Goal: Task Accomplishment & Management: Use online tool/utility

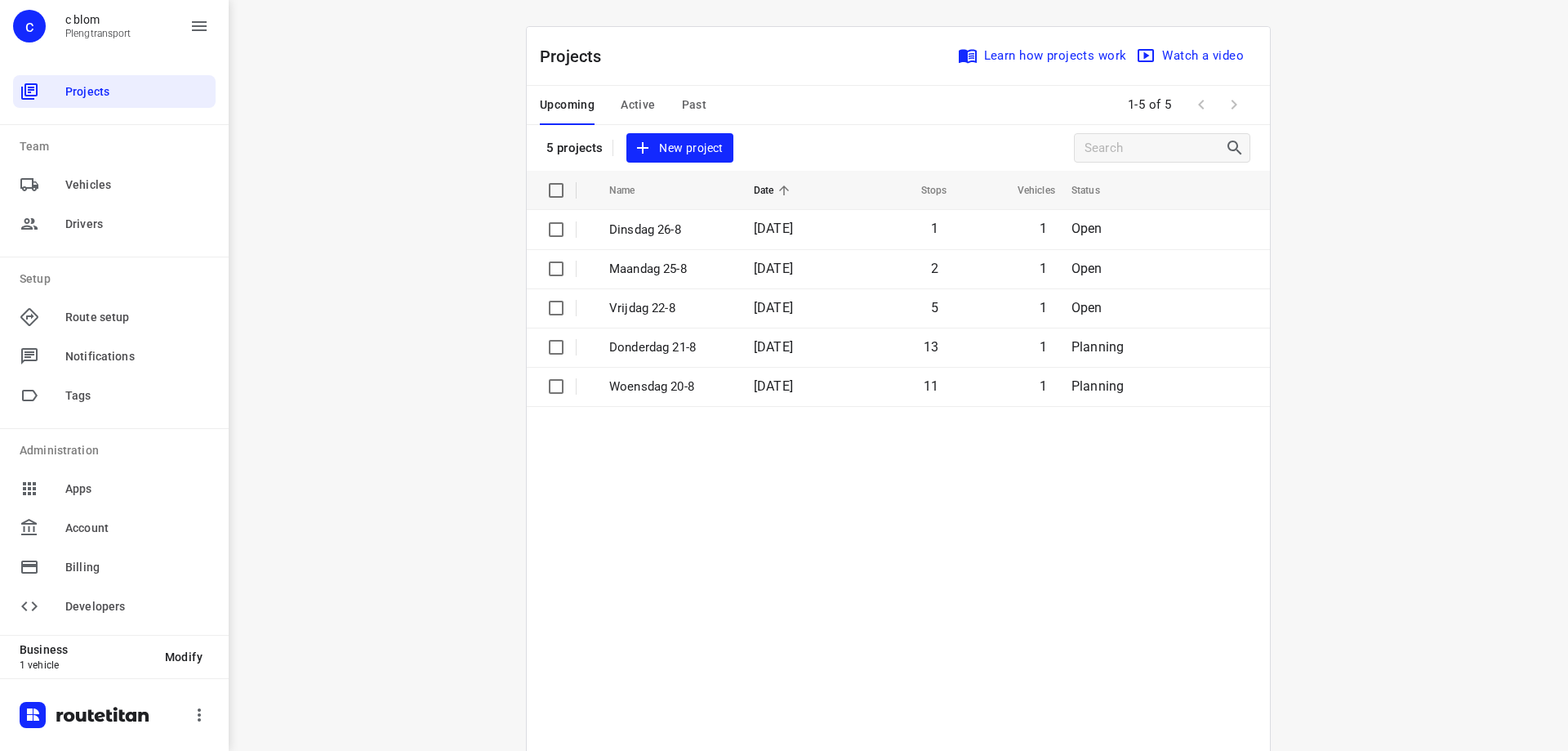
click at [684, 143] on span "New project" at bounding box center [679, 148] width 87 height 21
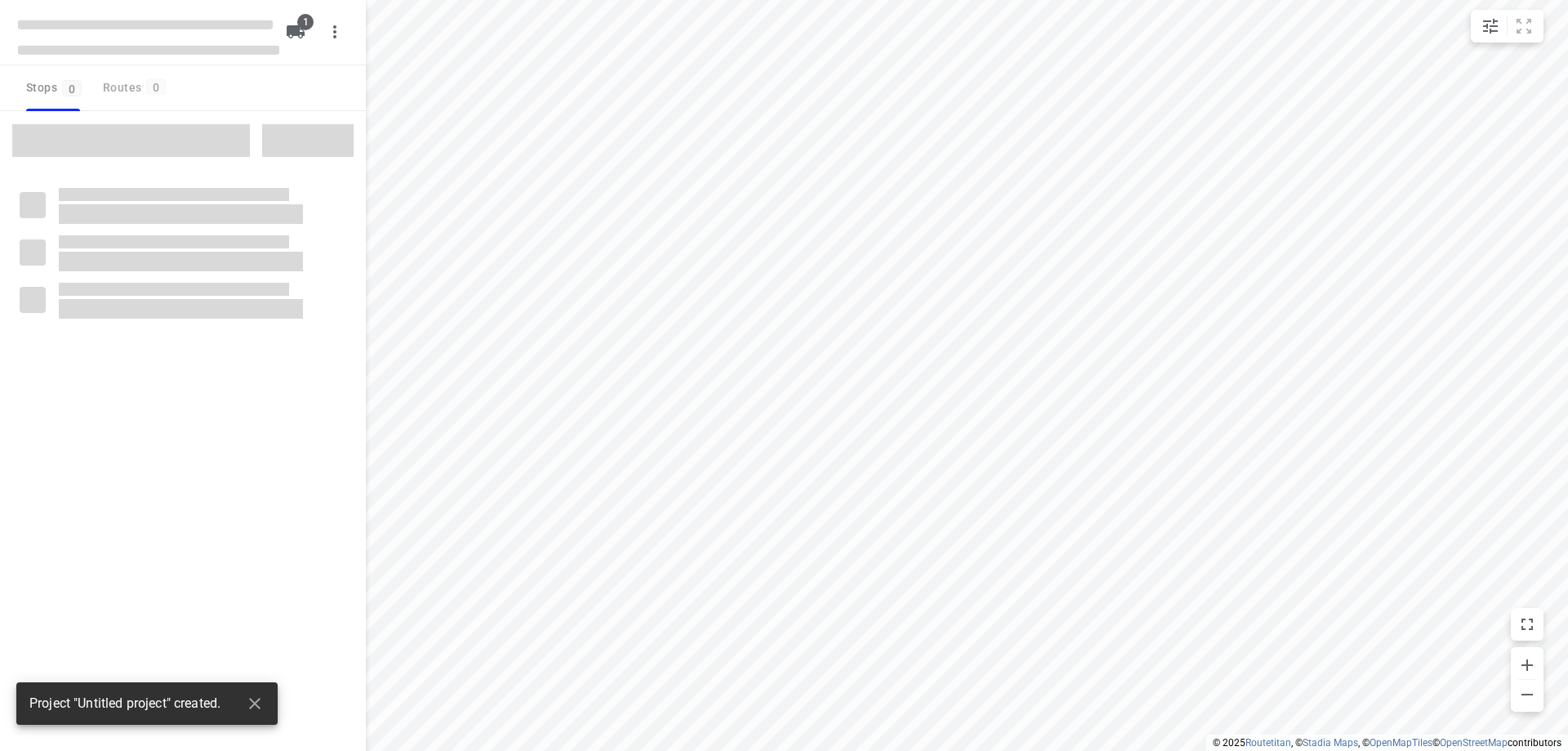
type input "distance"
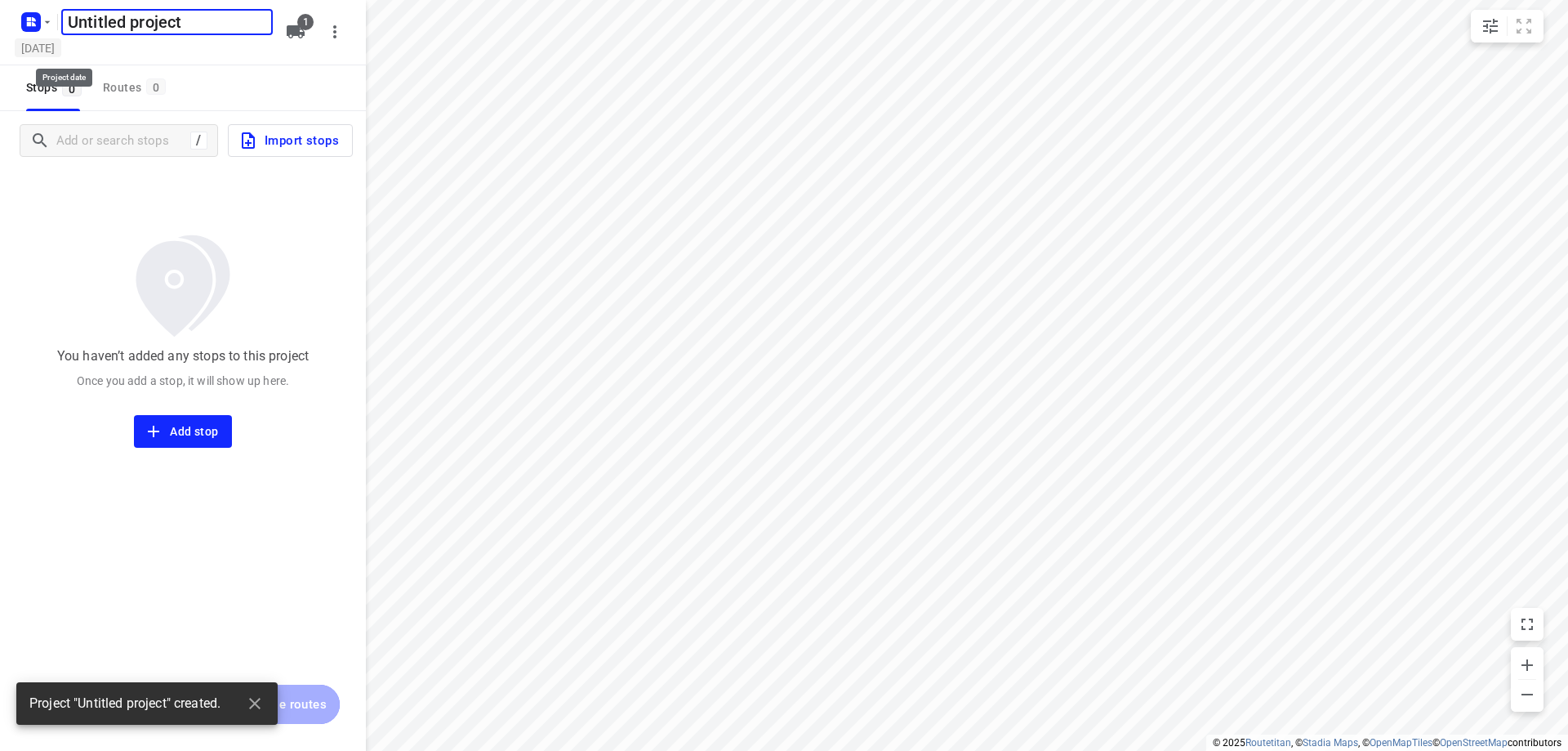
click at [33, 54] on h5 "[DATE]" at bounding box center [38, 48] width 47 height 19
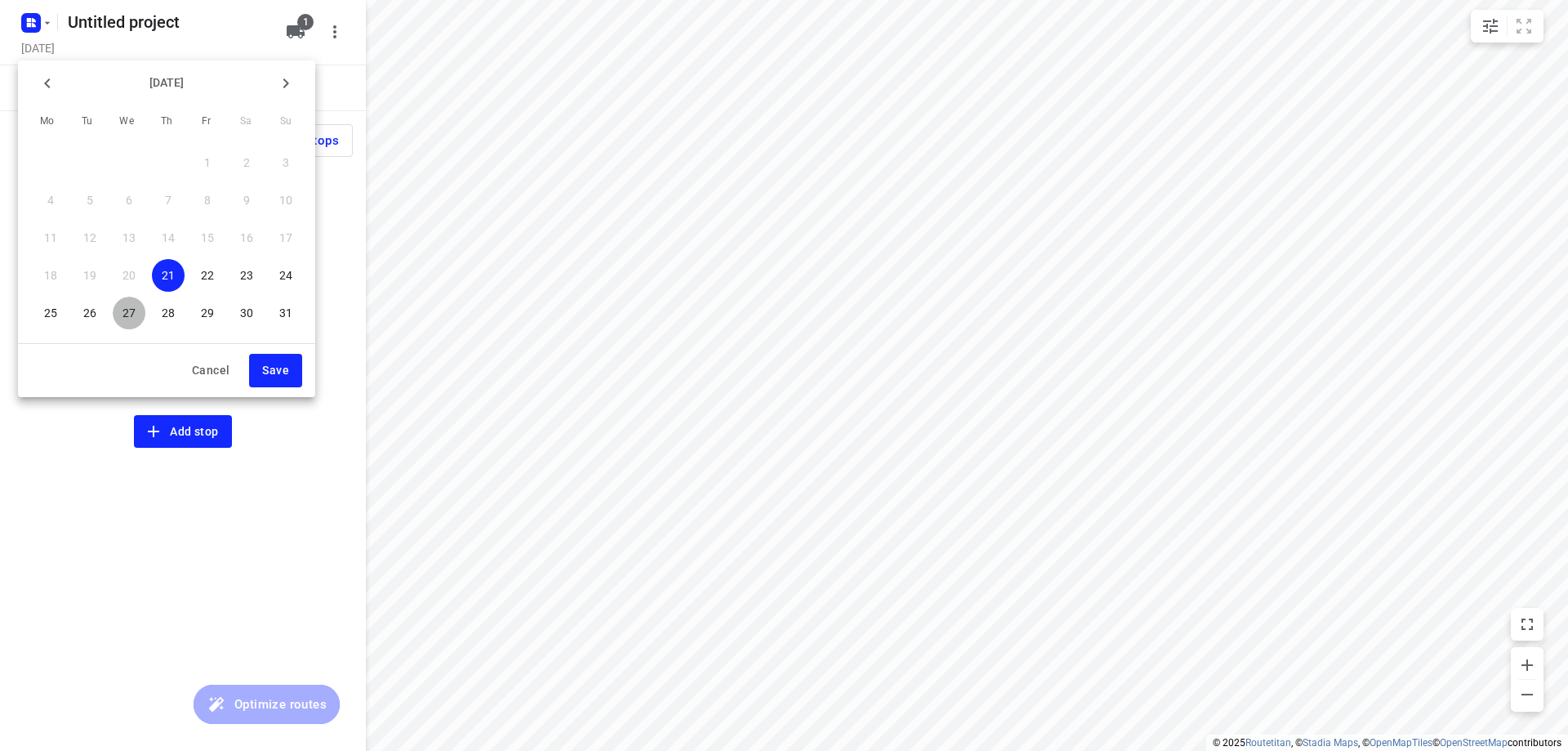
click at [135, 305] on p "27" at bounding box center [129, 313] width 13 height 16
click at [257, 368] on button "Save" at bounding box center [275, 370] width 53 height 33
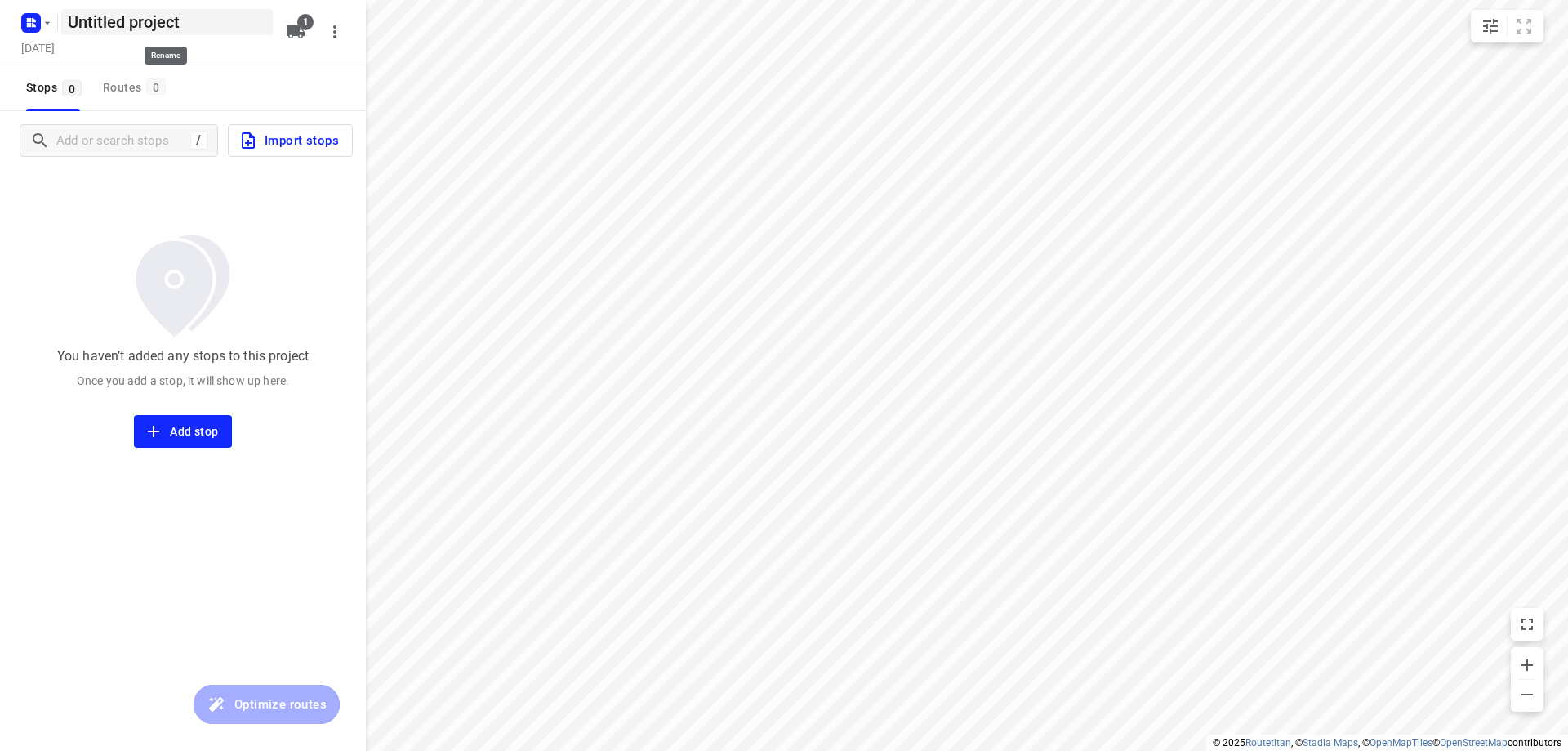
click at [191, 30] on h5 "Untitled project" at bounding box center [167, 22] width 211 height 26
click at [191, 30] on input "Untitled project" at bounding box center [167, 22] width 211 height 26
type input "[DATE]"
click at [244, 95] on div "Stops 0 Routes 0" at bounding box center [182, 88] width 365 height 46
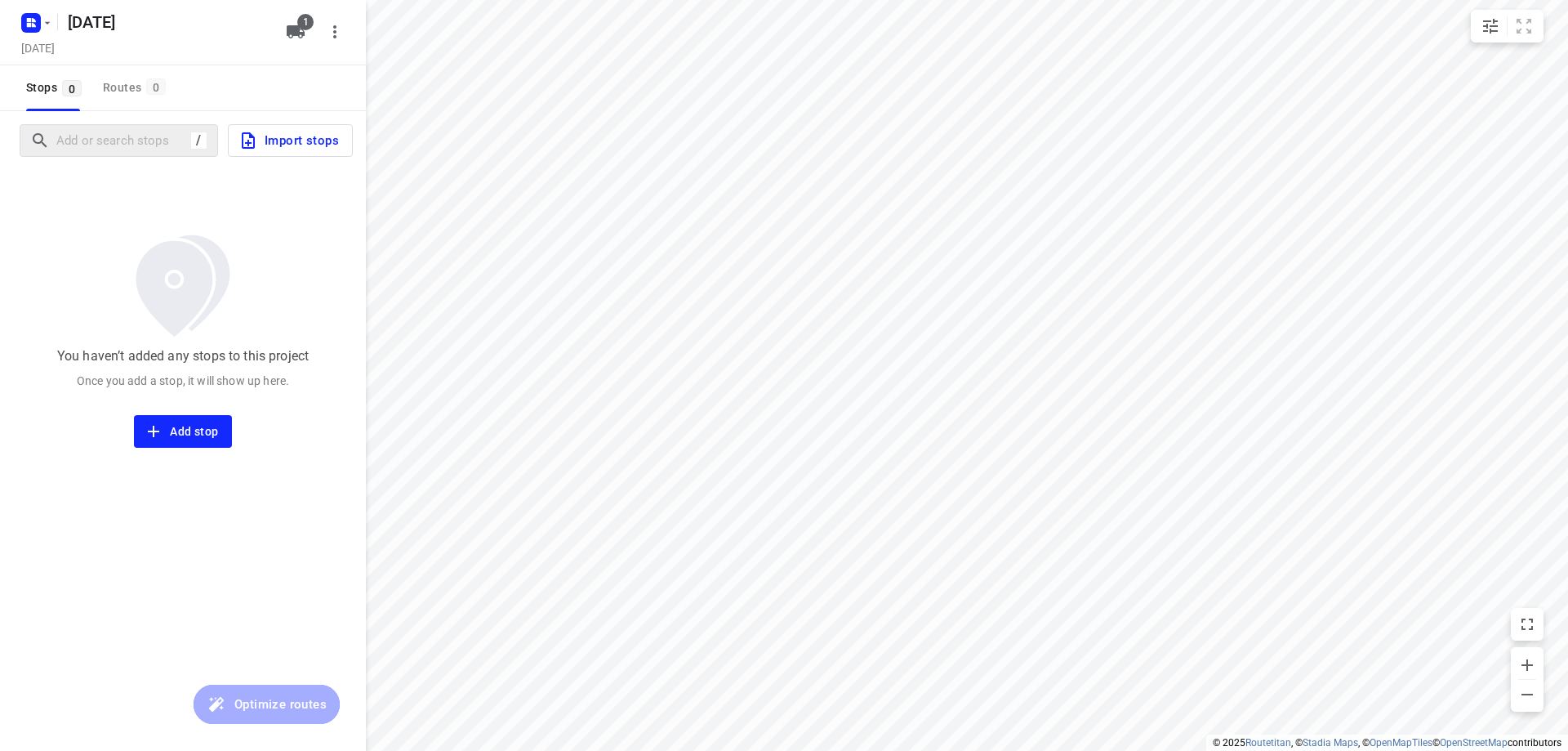
click at [111, 153] on div "/" at bounding box center [119, 141] width 198 height 32
click at [114, 140] on input "Add or search stops" at bounding box center [121, 141] width 128 height 25
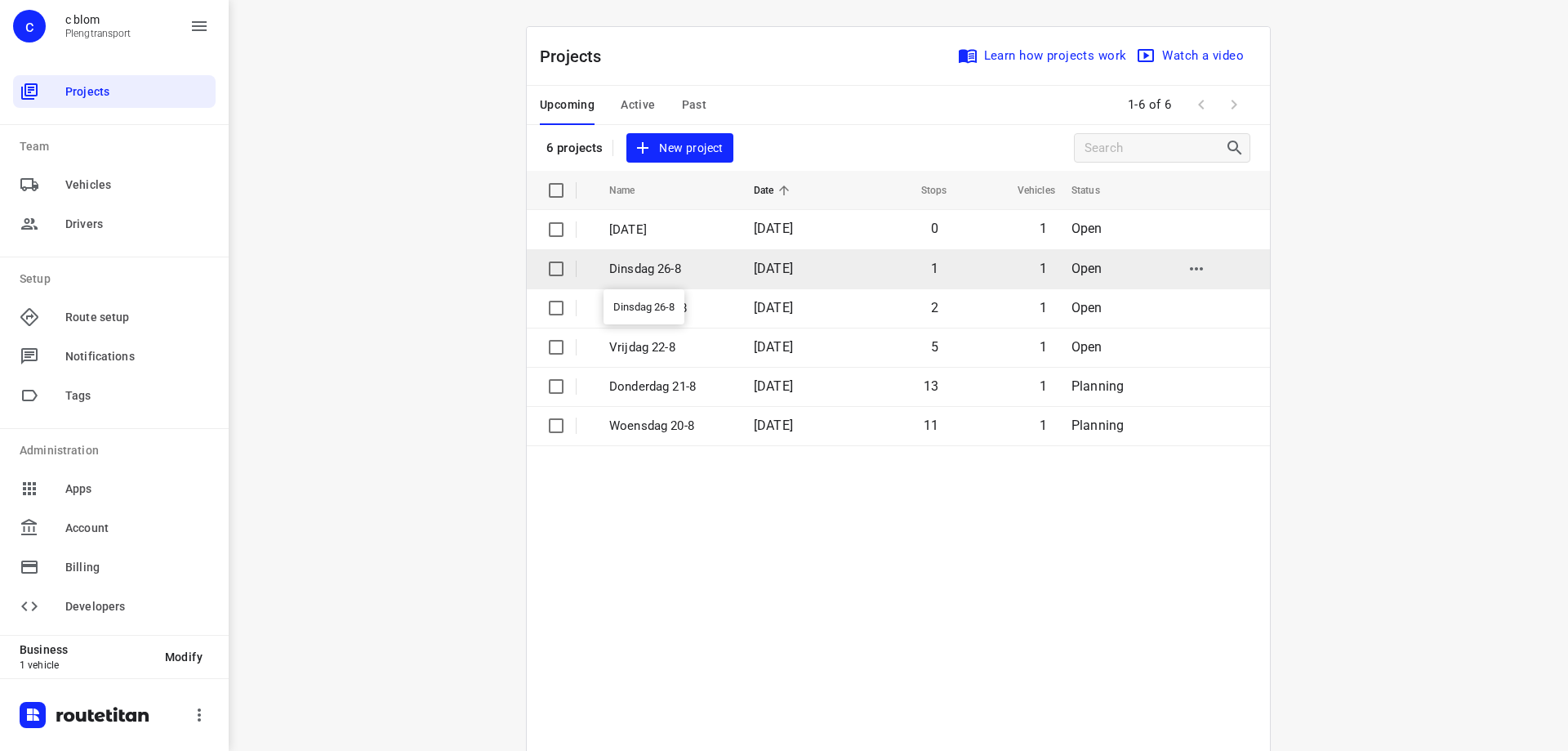
click at [668, 263] on p "Dinsdag 26-8" at bounding box center [669, 269] width 120 height 19
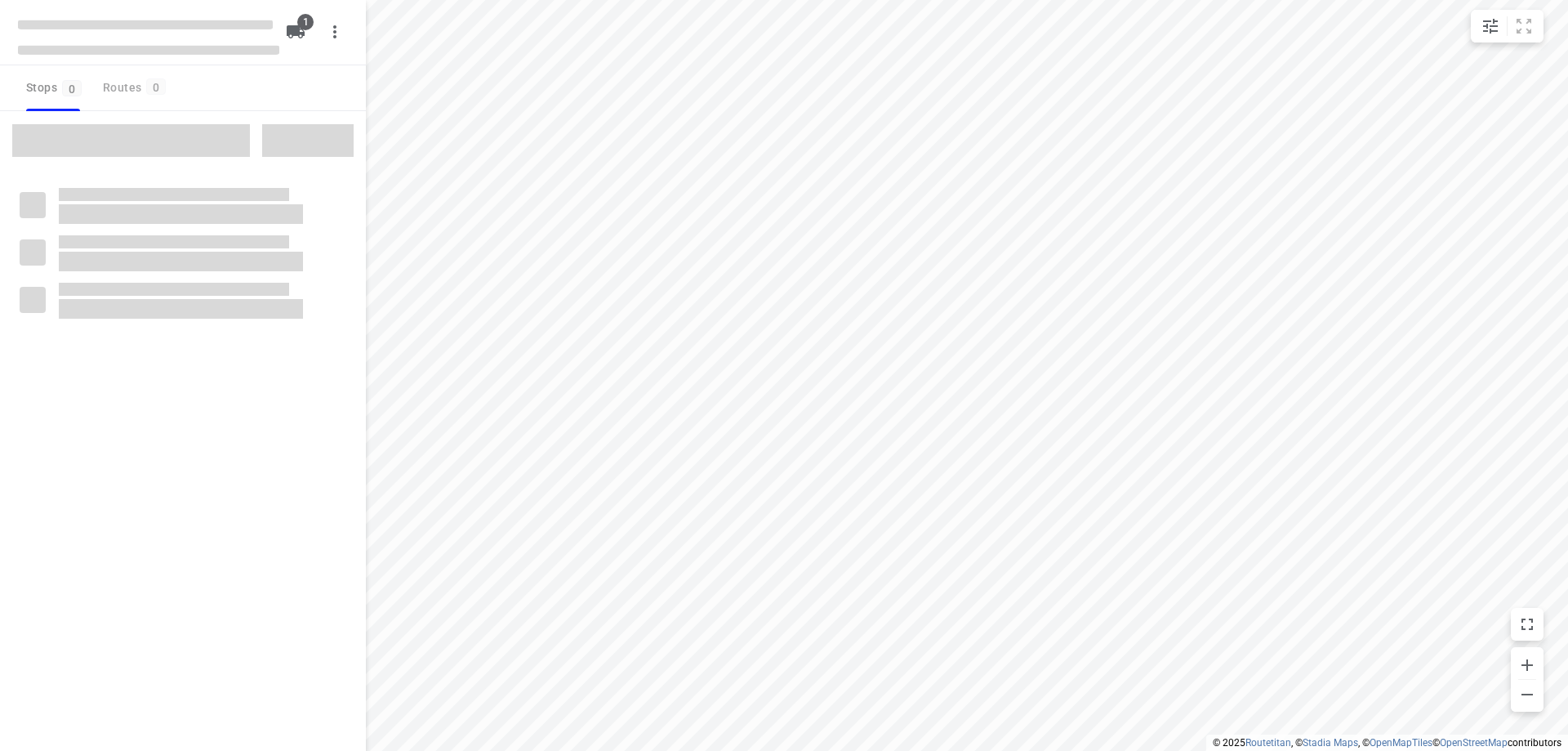
type input "distance"
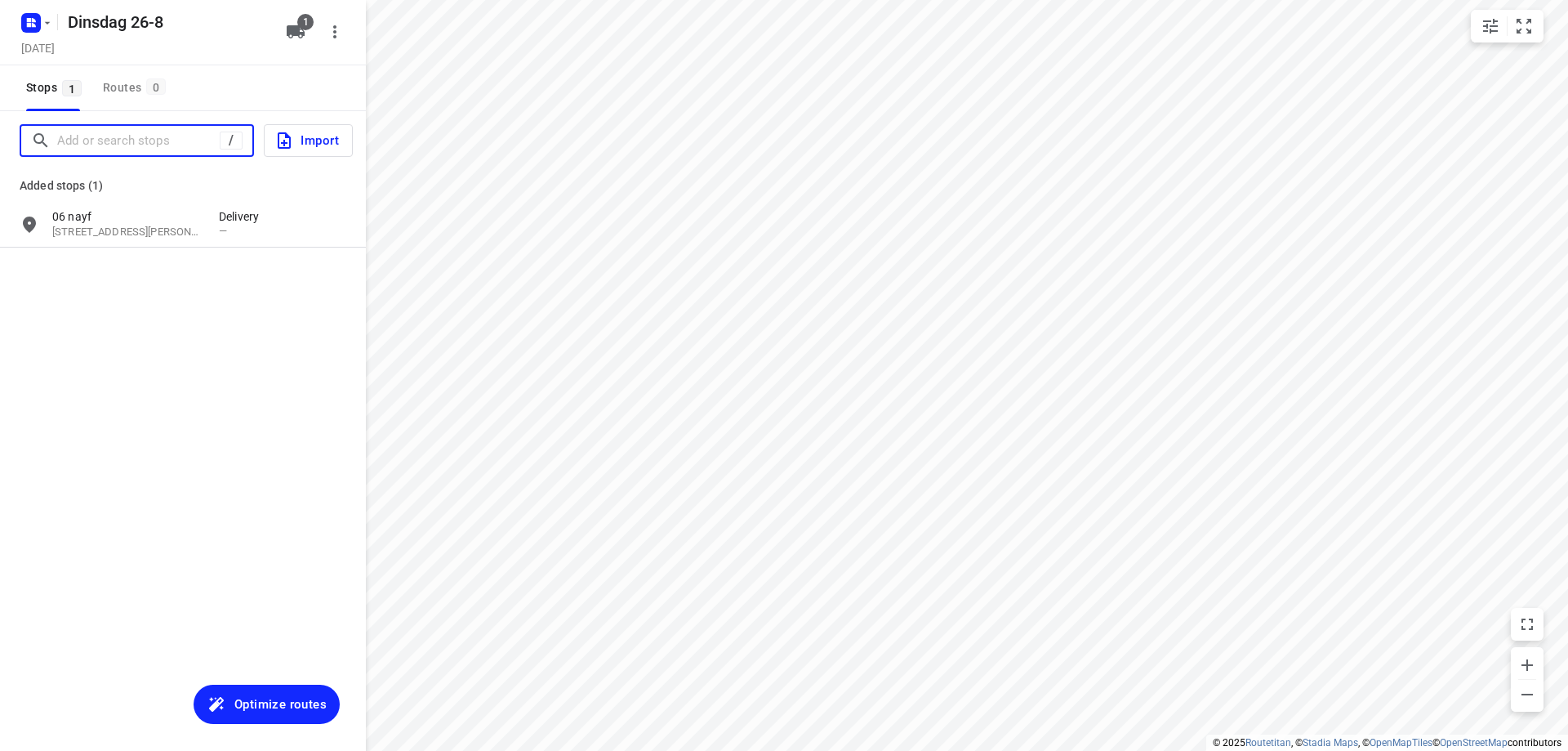
click at [169, 150] on input "Add or search stops" at bounding box center [138, 141] width 162 height 25
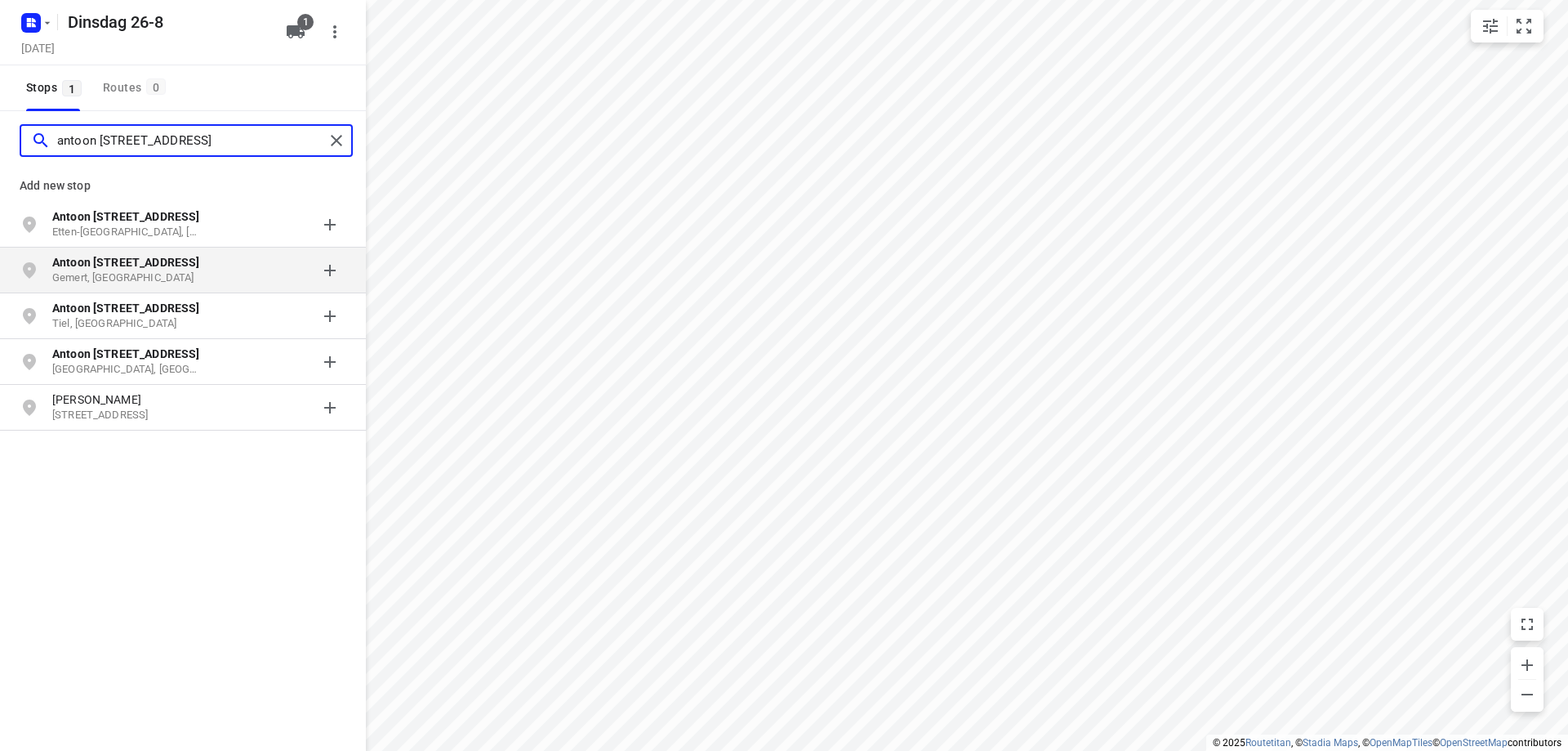
type input "antoon [STREET_ADDRESS]"
click at [188, 266] on p "Antoon [STREET_ADDRESS]" at bounding box center [127, 262] width 151 height 16
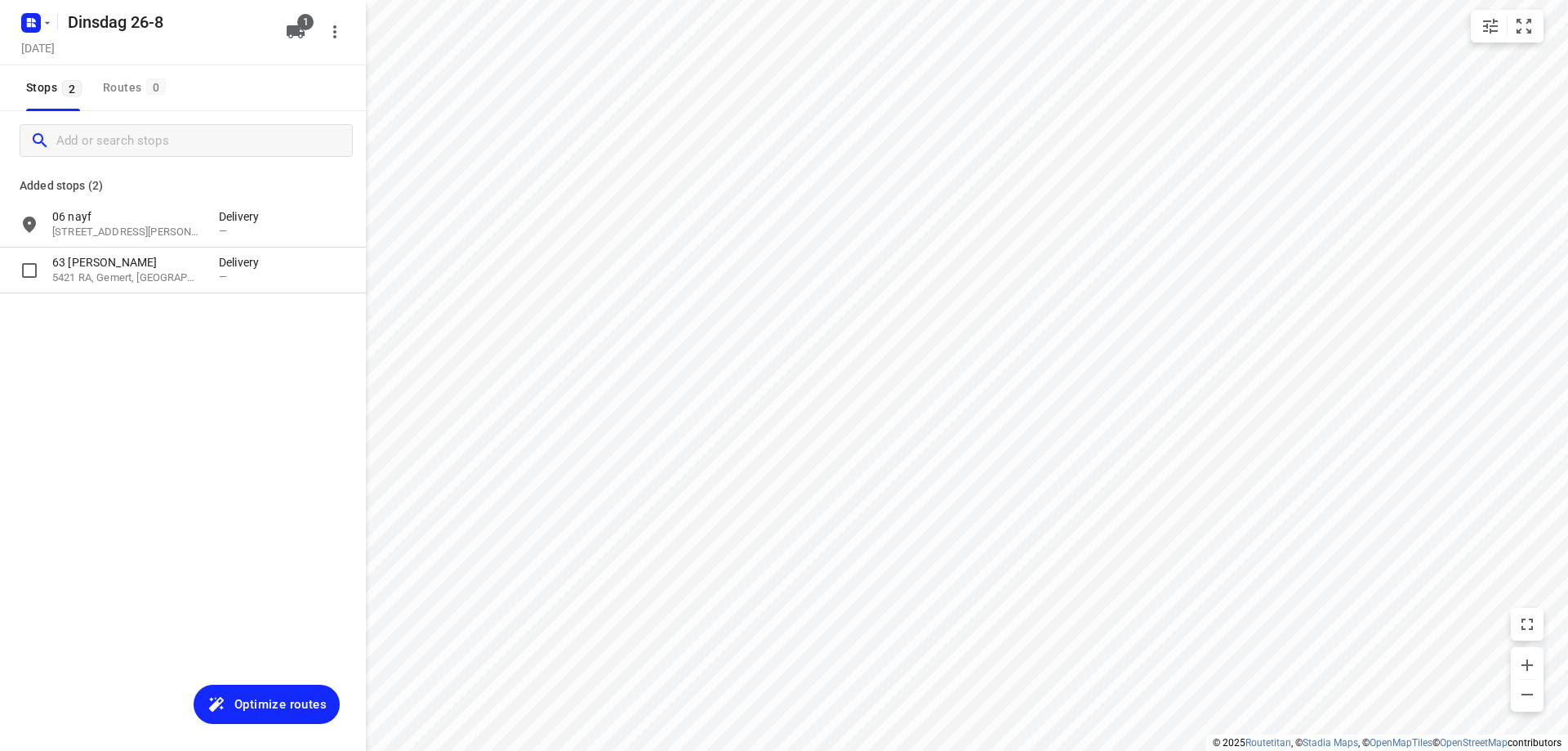
click at [188, 266] on p "63 [PERSON_NAME]" at bounding box center [127, 262] width 151 height 16
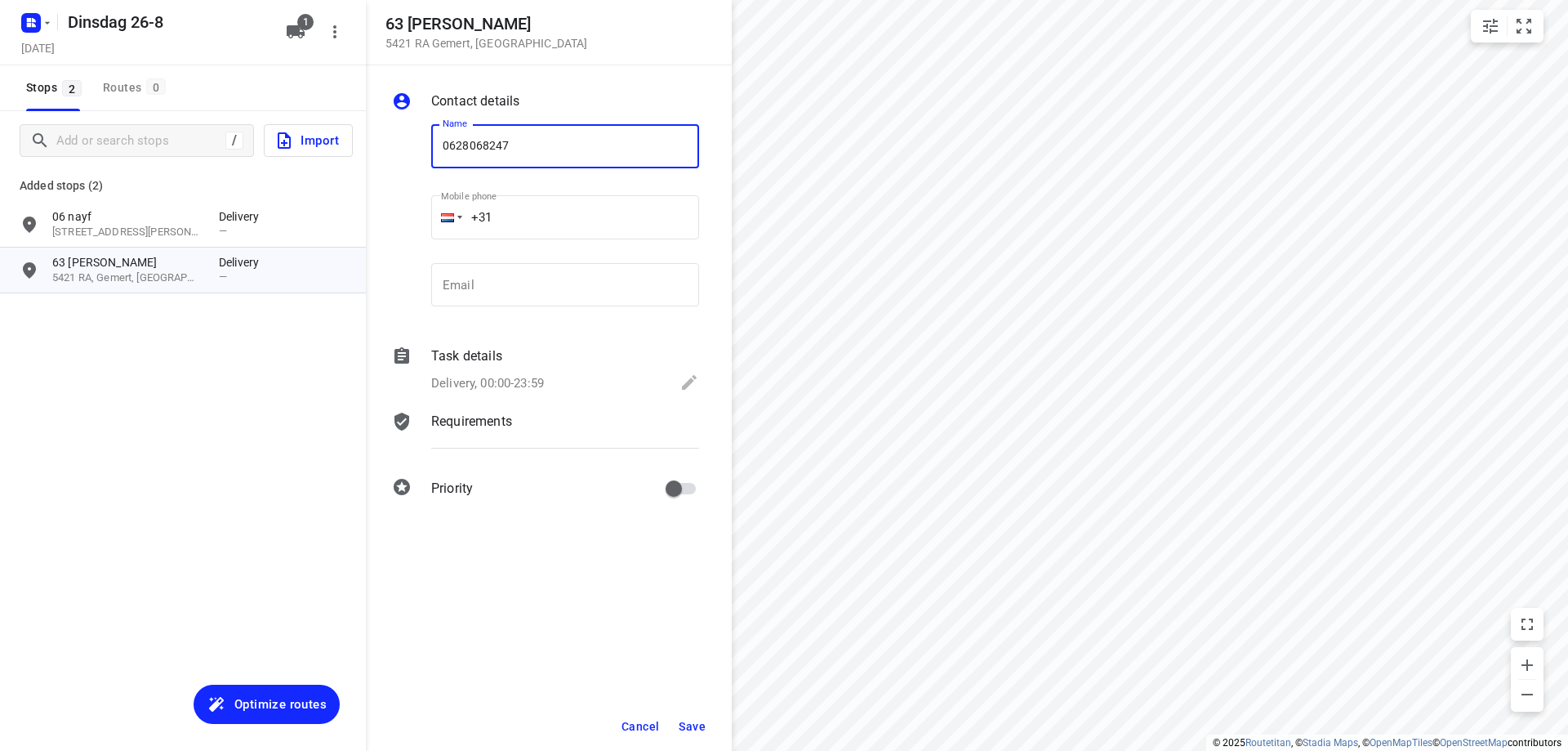
type input "0628068247"
click at [698, 729] on span "Save" at bounding box center [692, 726] width 27 height 13
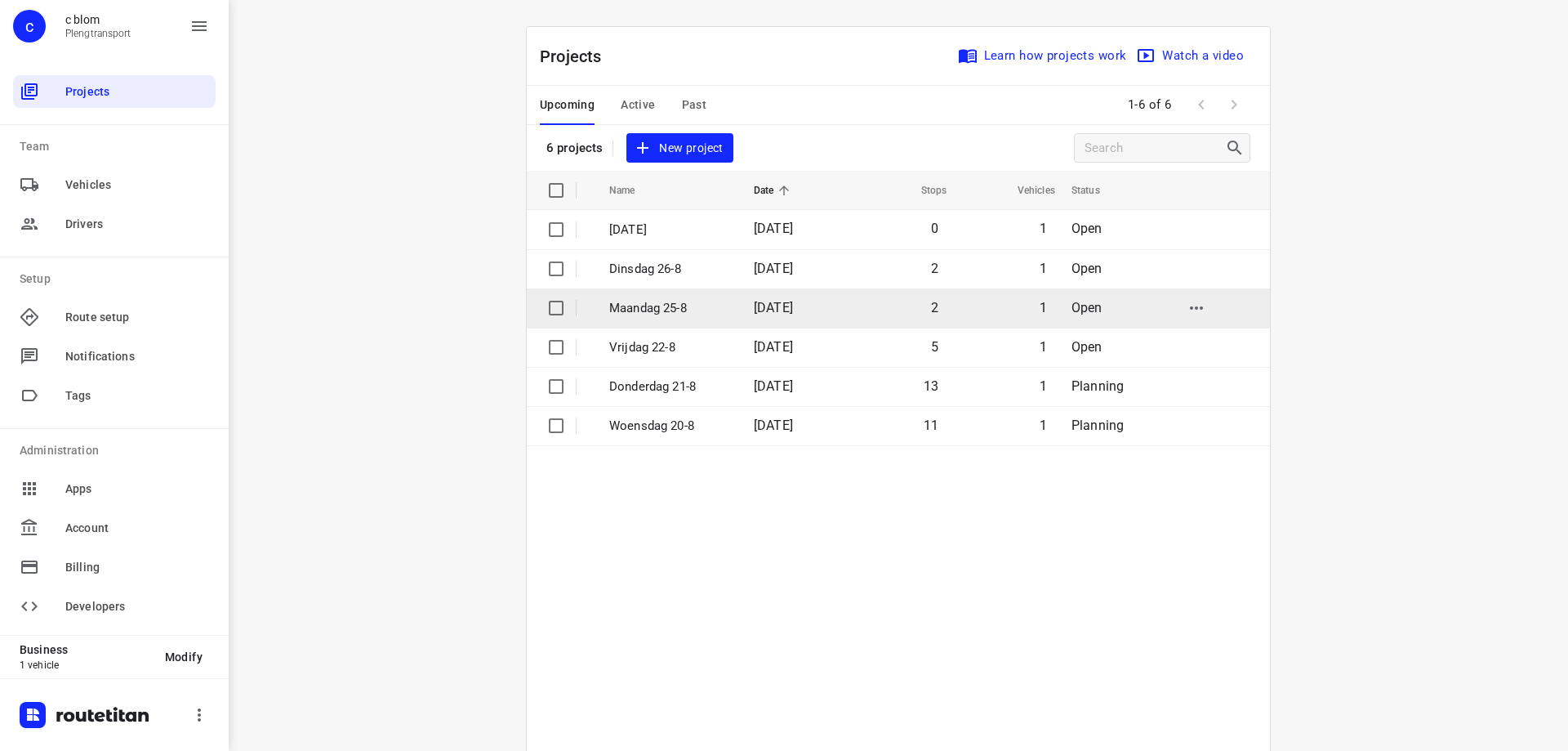
click at [731, 311] on td "Maandag 25-8" at bounding box center [667, 307] width 148 height 39
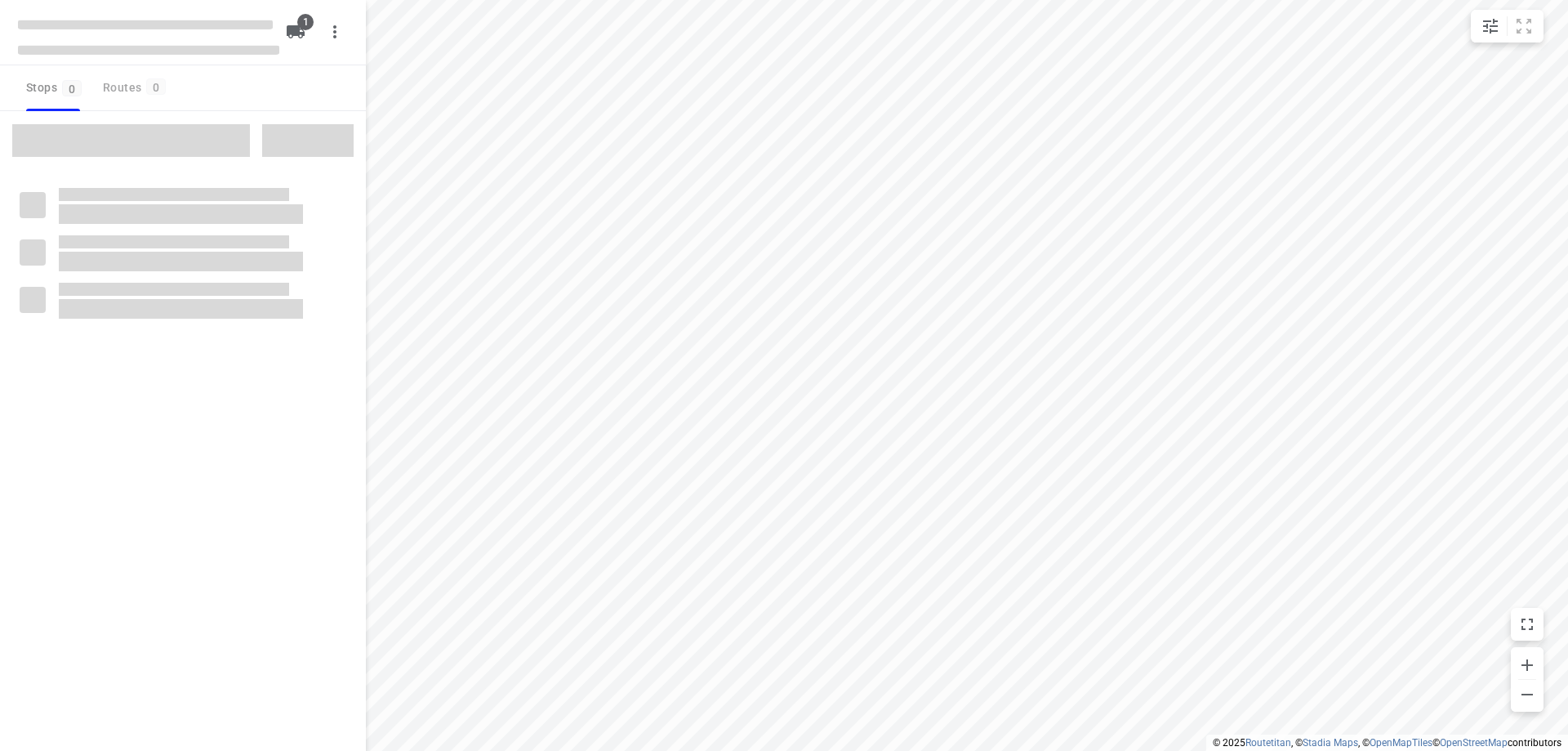
type input "distance"
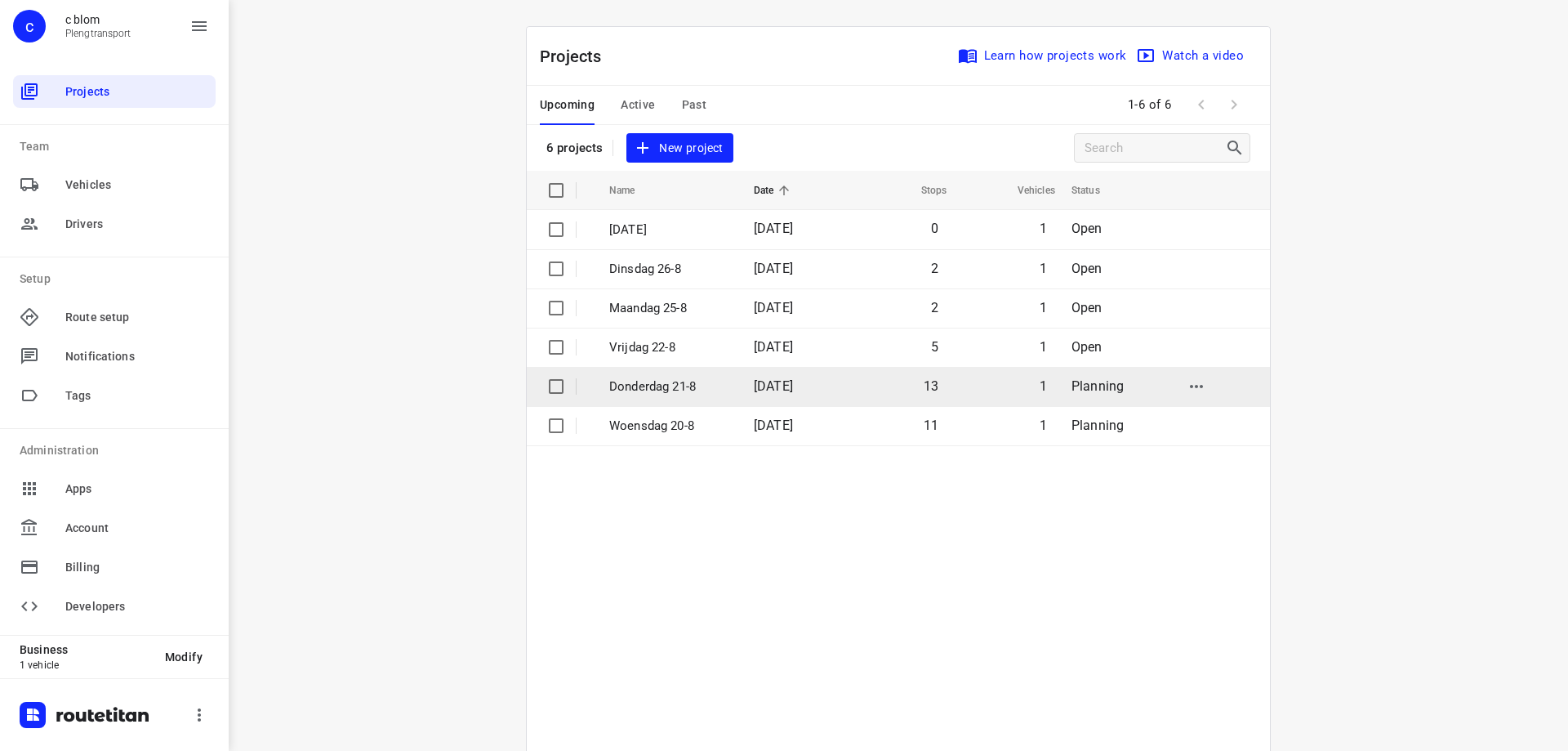
click at [828, 384] on td "[DATE]" at bounding box center [793, 385] width 105 height 39
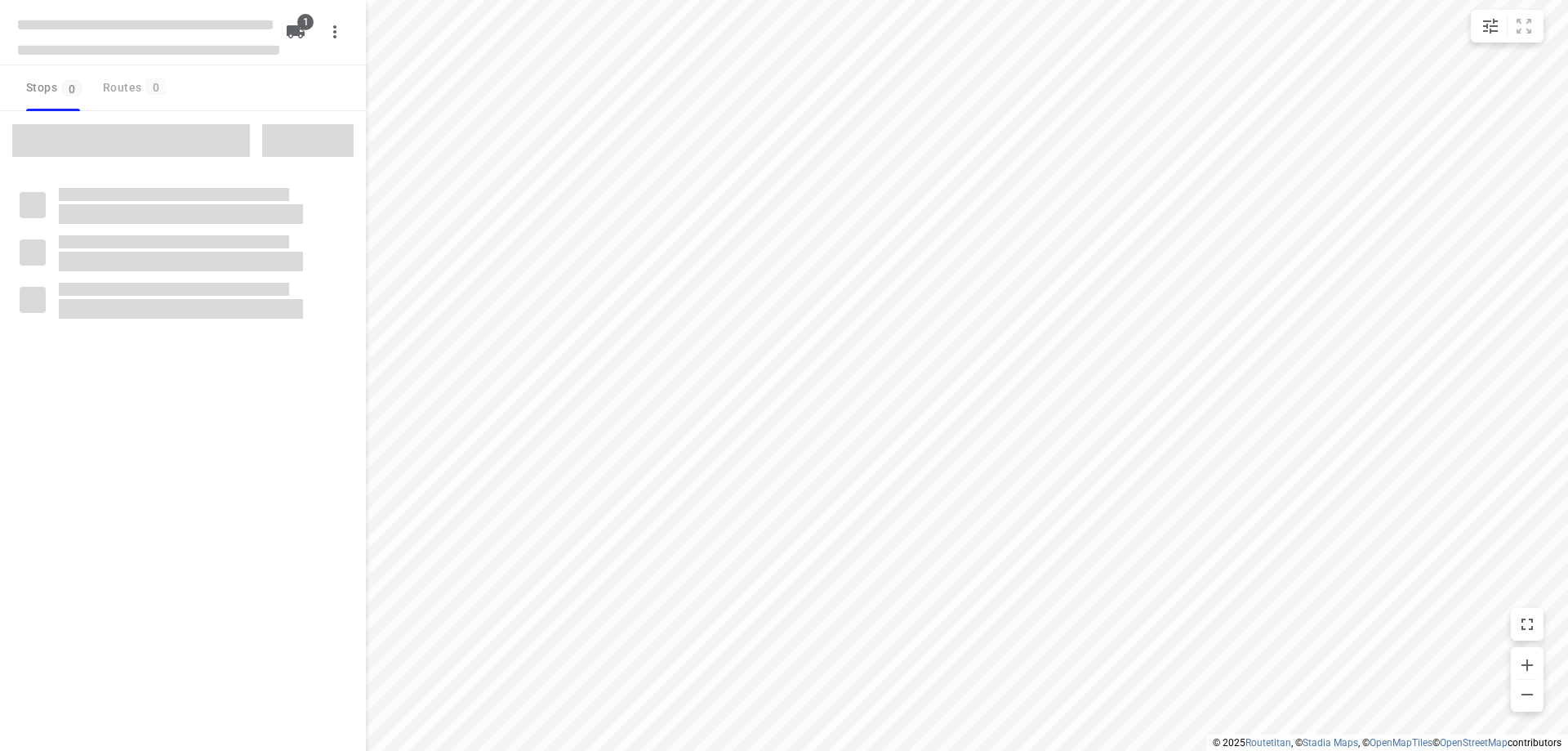
type input "distance"
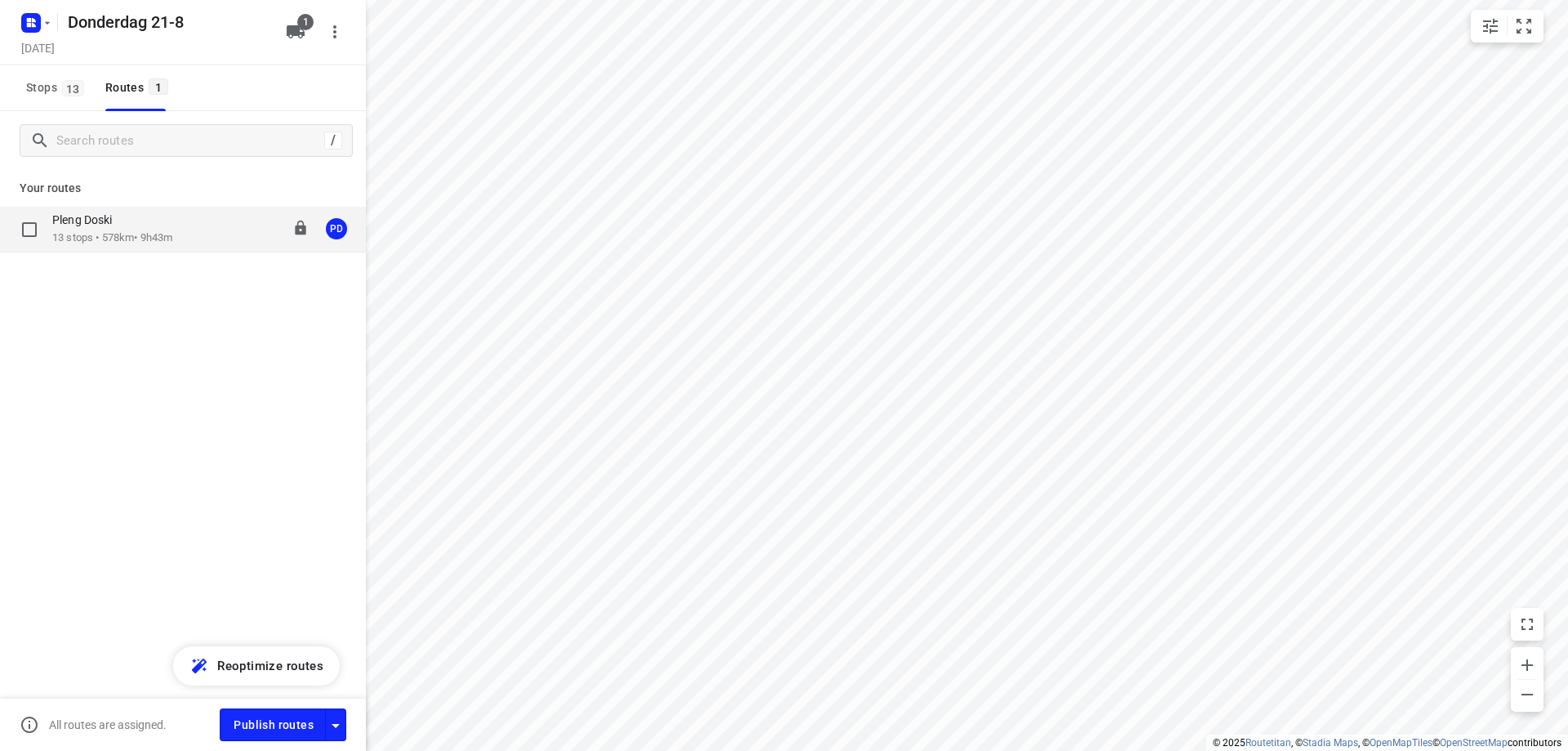
click at [159, 246] on div "Pleng Doski 13 stops • 578km • 9h43m 08:00-17:43 PD" at bounding box center [182, 229] width 365 height 46
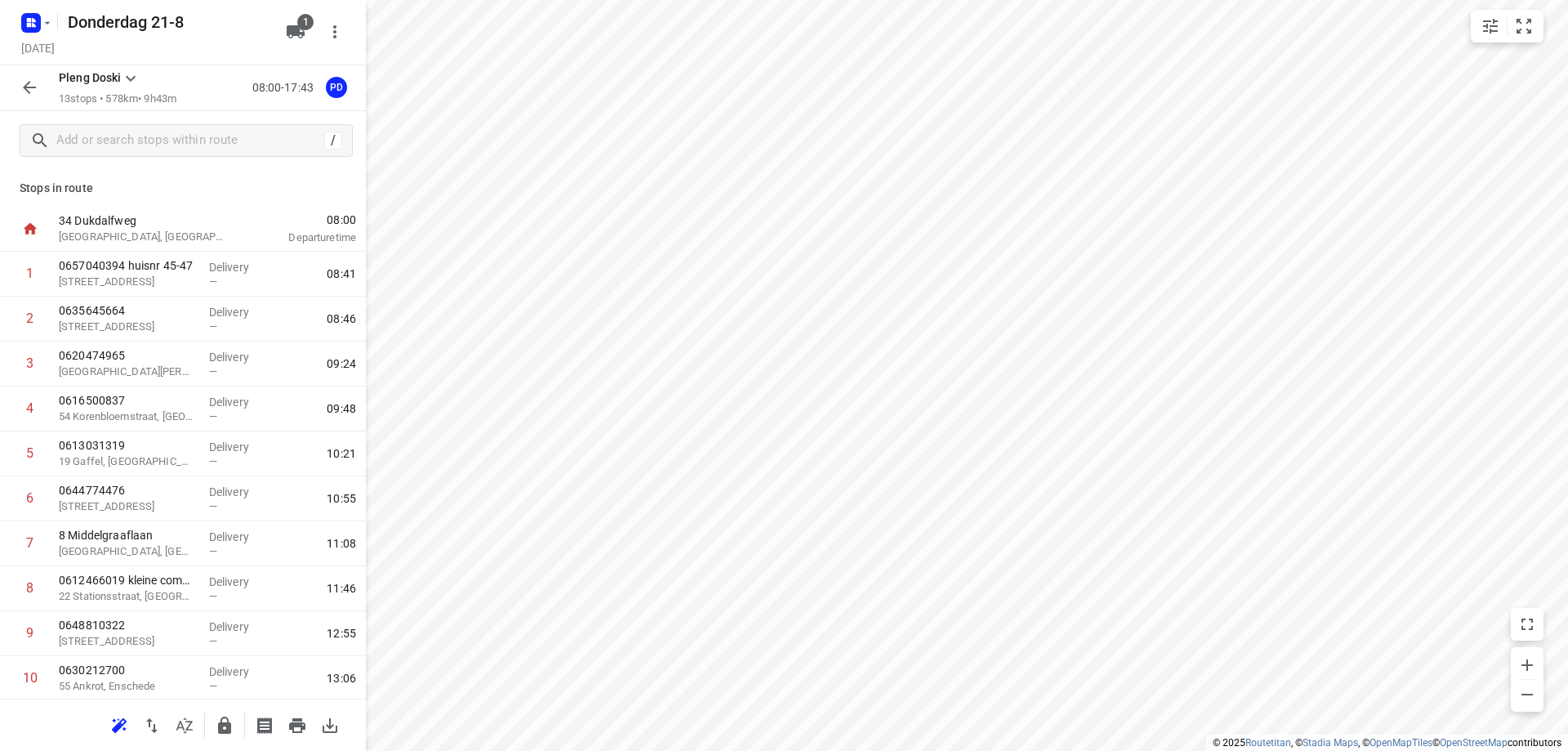
click at [300, 720] on icon "button" at bounding box center [297, 725] width 16 height 14
click at [189, 150] on input "text" at bounding box center [189, 141] width 266 height 25
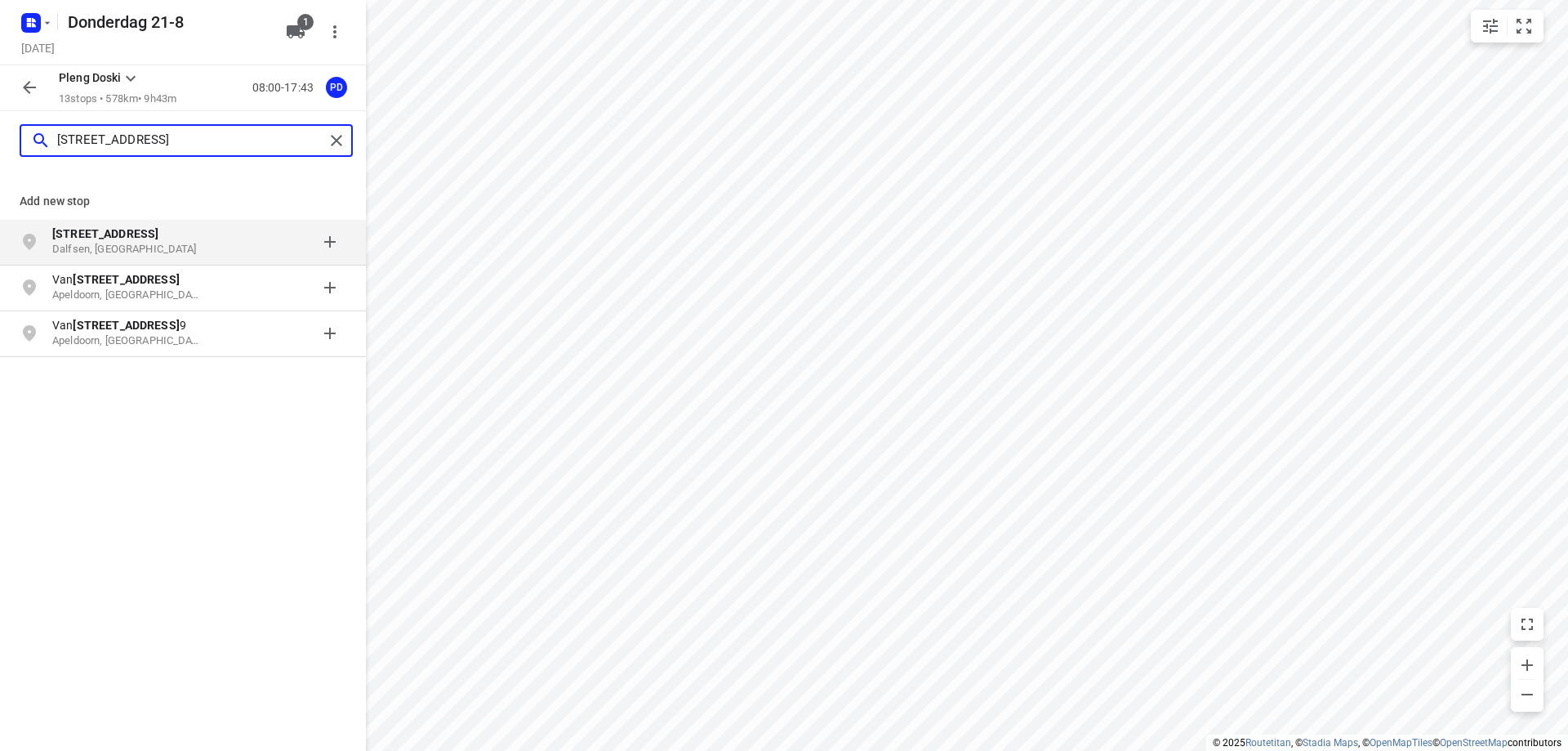
type input "[STREET_ADDRESS]"
click at [259, 241] on div at bounding box center [282, 242] width 127 height 32
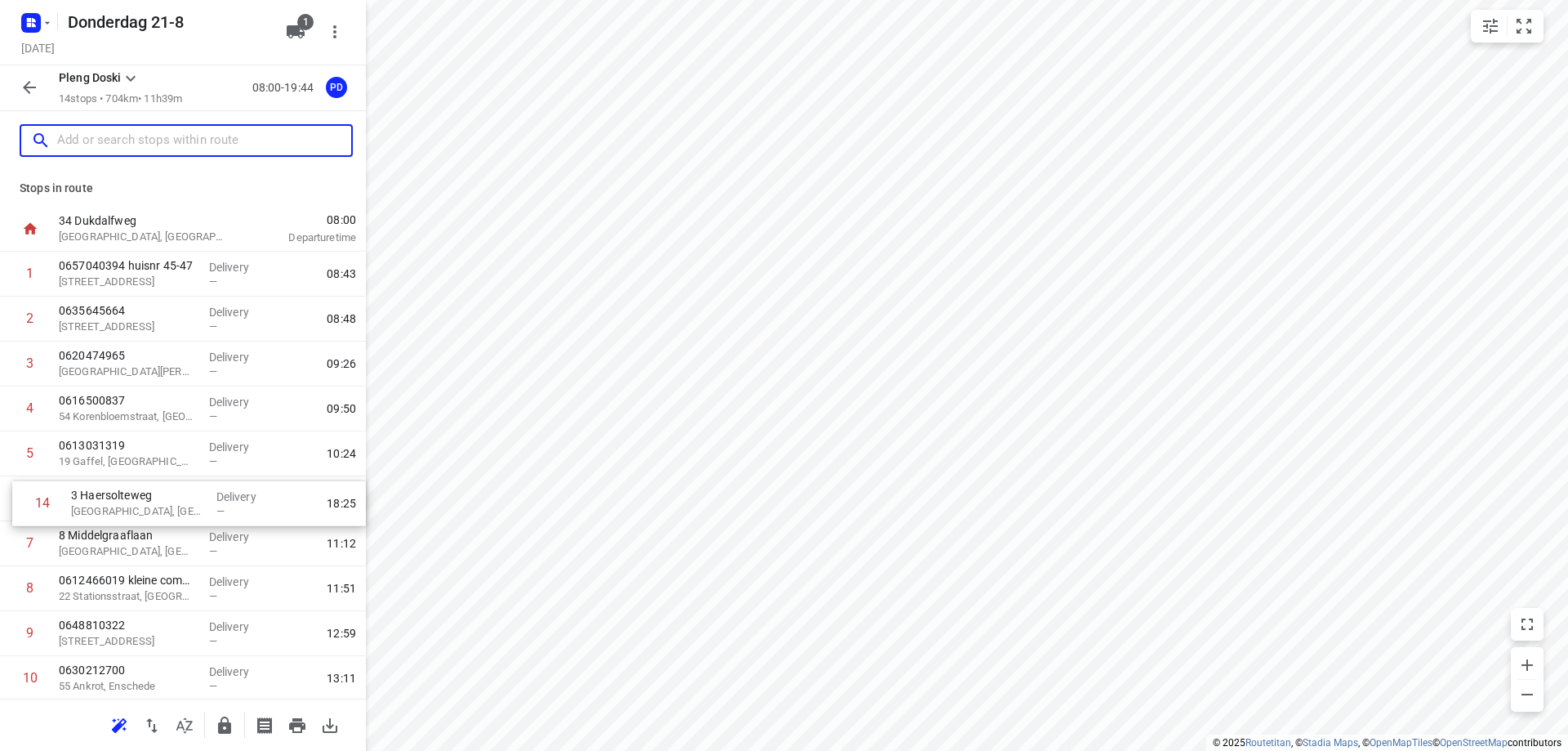
drag, startPoint x: 114, startPoint y: 644, endPoint x: 125, endPoint y: 503, distance: 141.4
click at [125, 503] on div "1 0657040394 huisnr 45-47 [GEOGRAPHIC_DATA] Delivery — 08:43 2 0635645664 [GEOG…" at bounding box center [182, 566] width 365 height 629
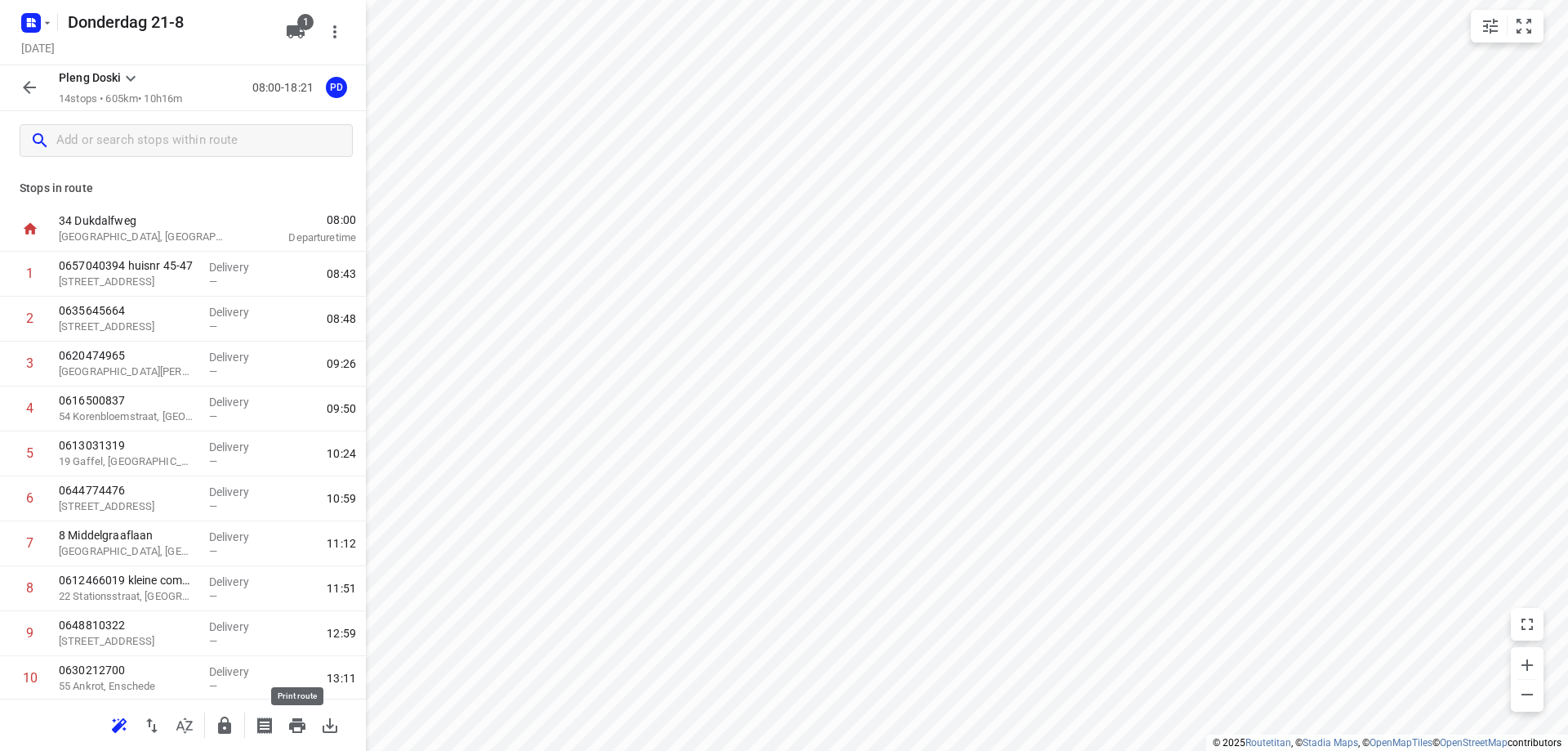
click at [290, 728] on icon "button" at bounding box center [297, 725] width 16 height 14
click at [159, 707] on p "3 Haersolteweg" at bounding box center [127, 715] width 137 height 16
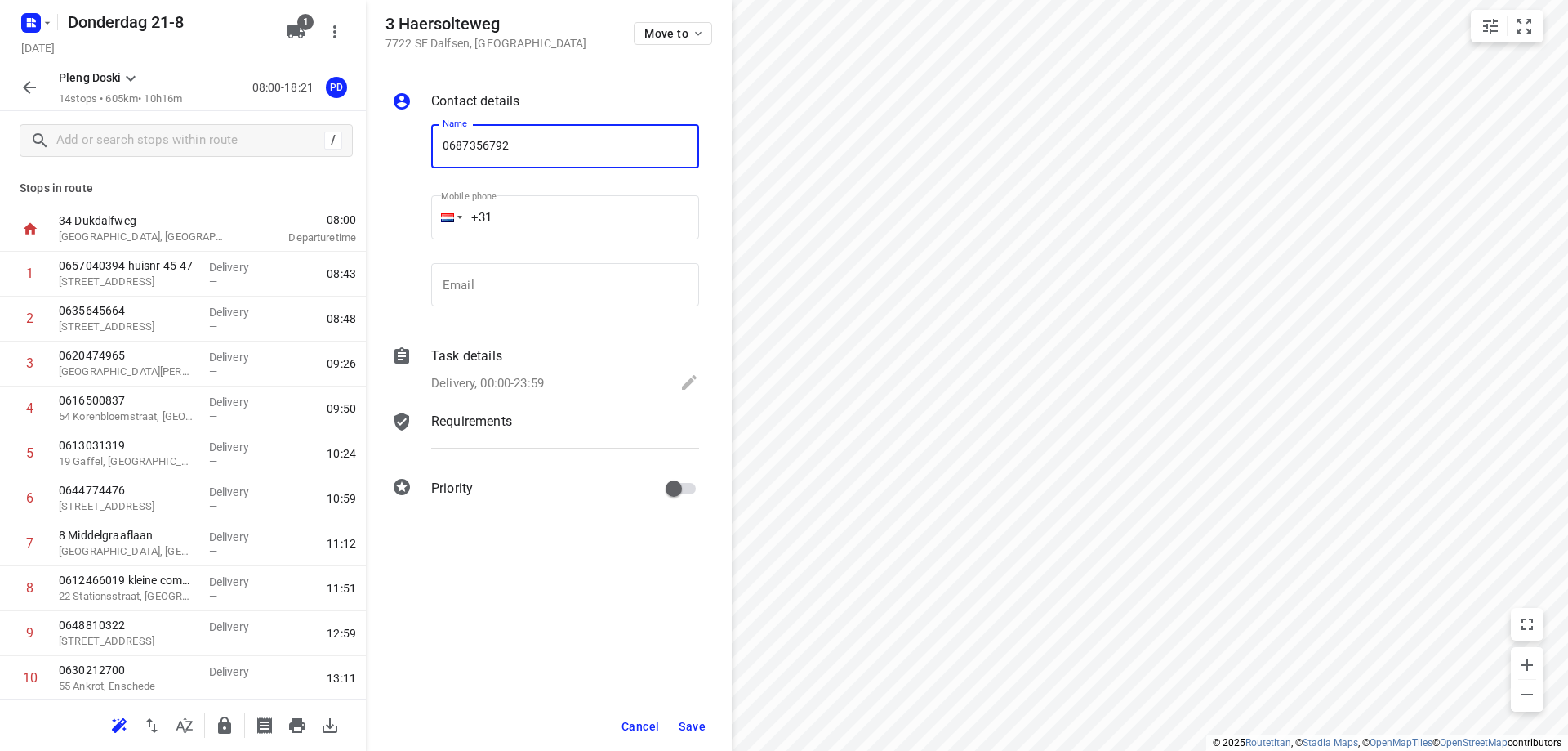
type input "0687356792"
click at [689, 721] on span "Save" at bounding box center [692, 726] width 27 height 13
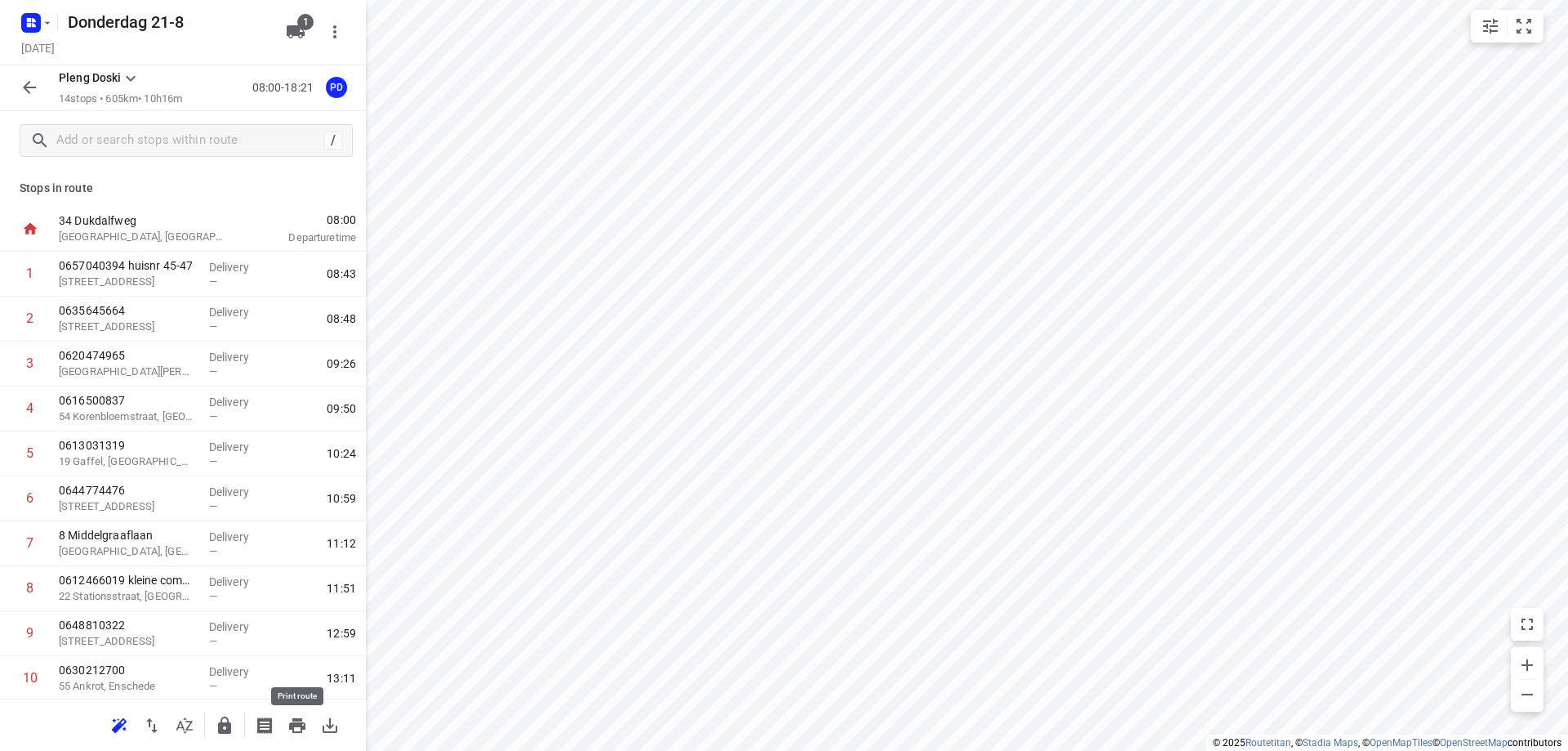
click at [298, 726] on icon "button" at bounding box center [297, 725] width 16 height 14
